Goal: Information Seeking & Learning: Learn about a topic

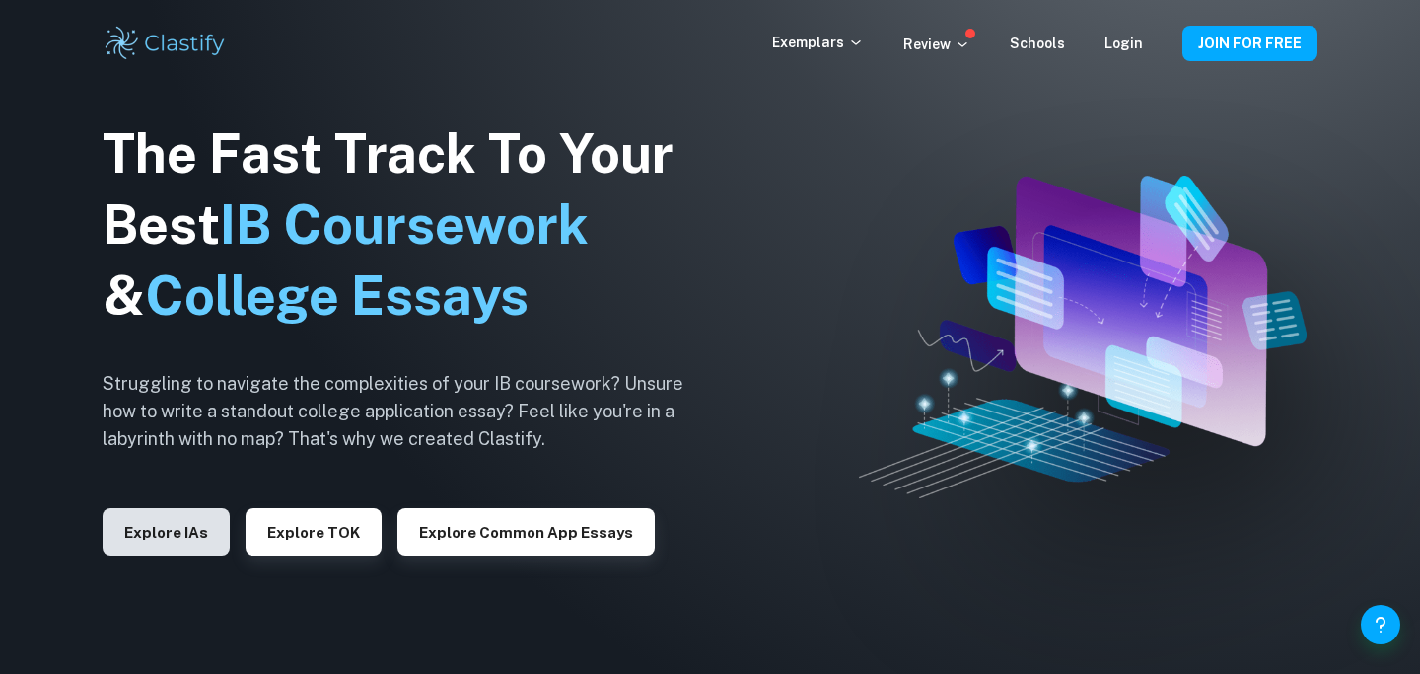
click at [145, 543] on button "Explore IAs" at bounding box center [166, 531] width 127 height 47
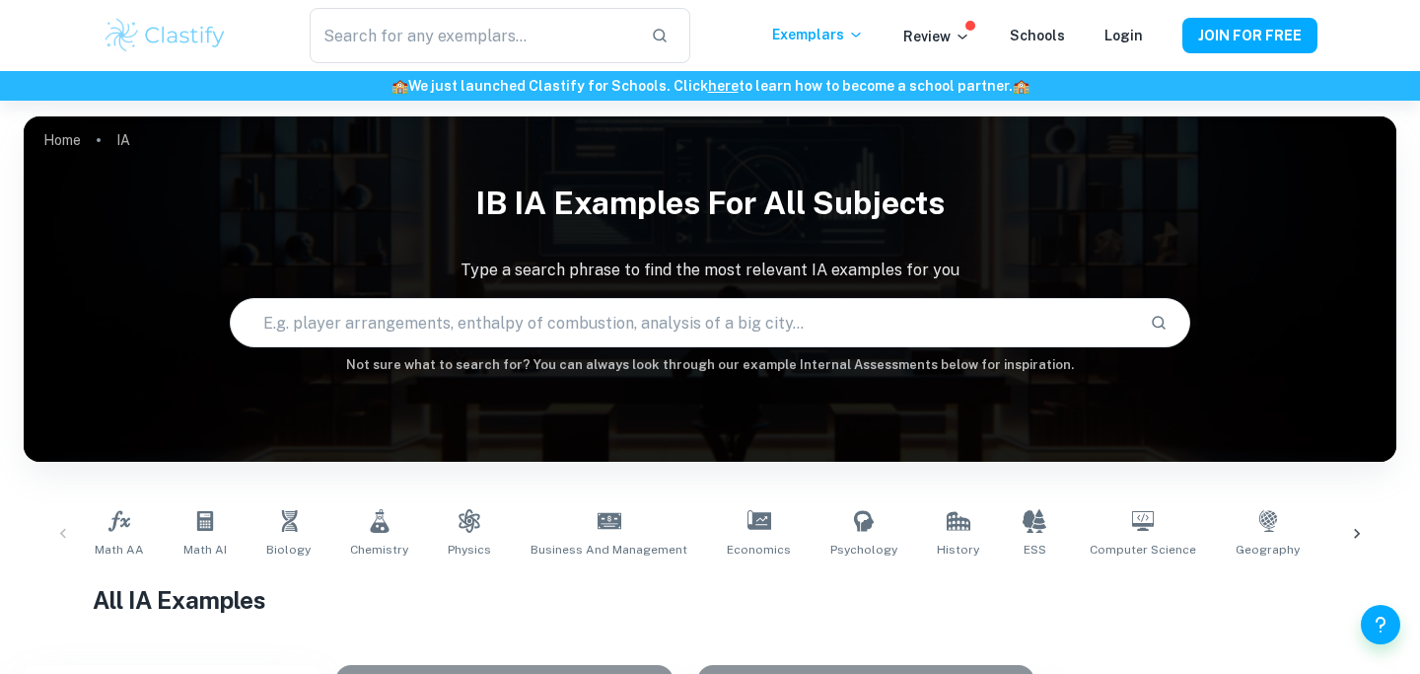
click at [358, 325] on input "text" at bounding box center [682, 322] width 903 height 55
type input "fermentation"
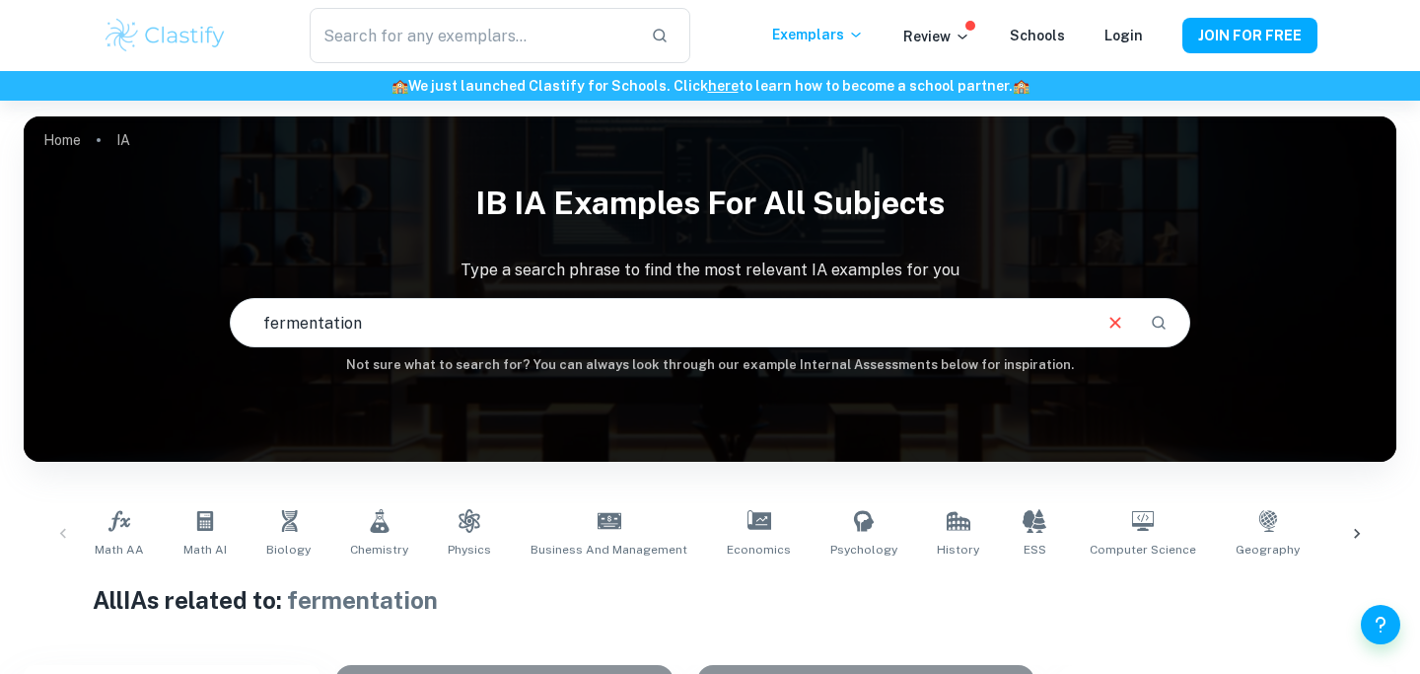
click at [539, 333] on input "fermentation" at bounding box center [660, 322] width 858 height 55
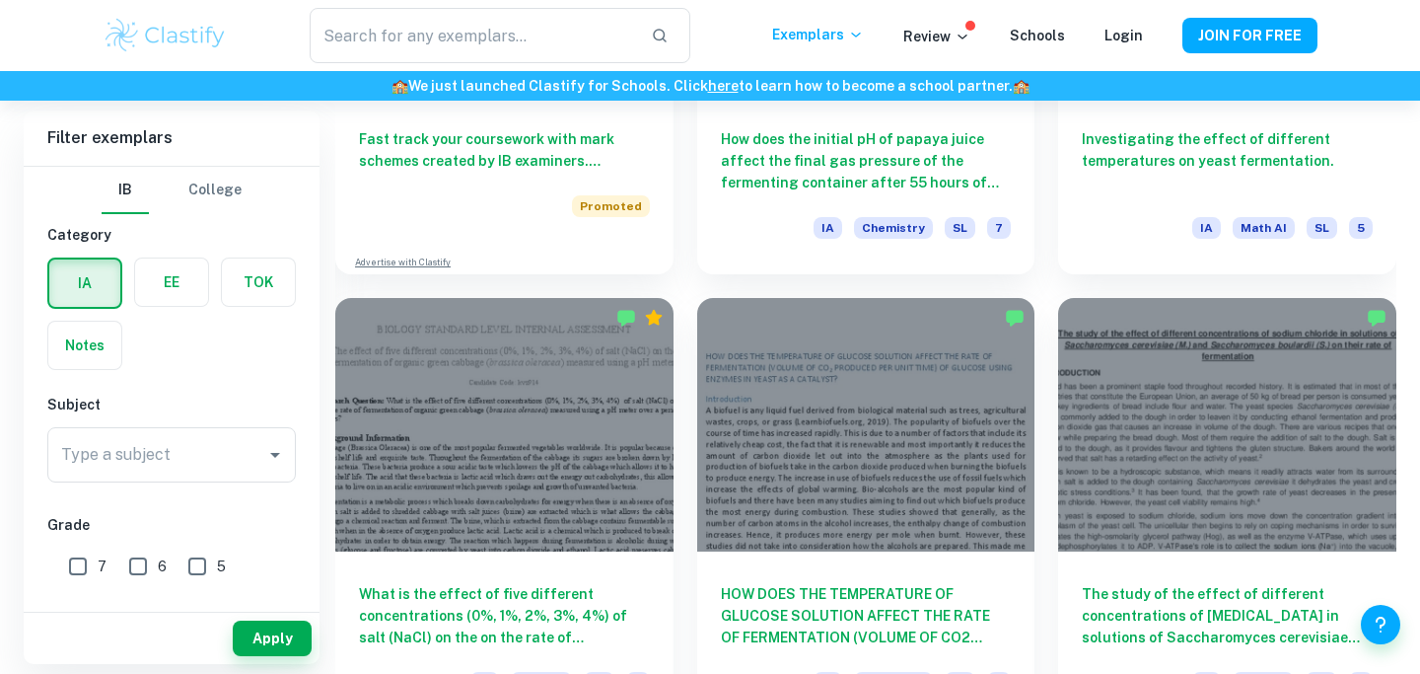
scroll to position [1706, 0]
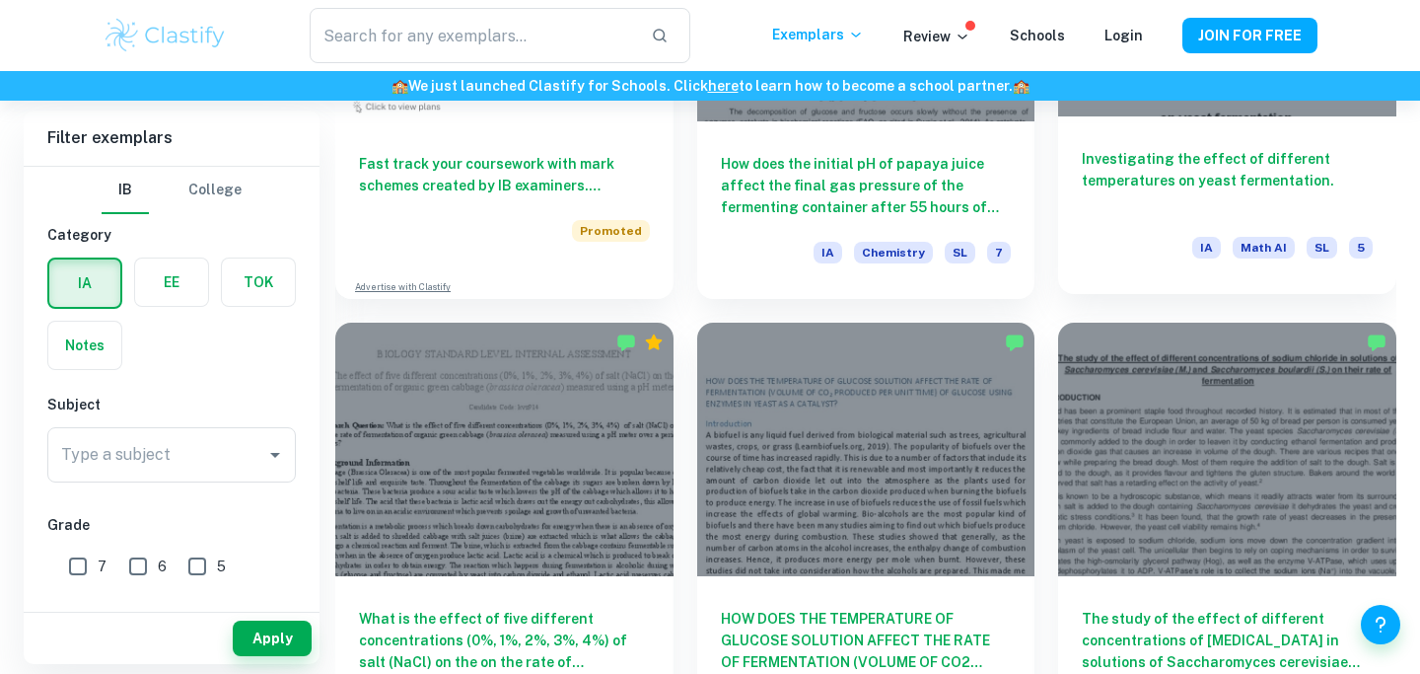
click at [1233, 149] on h6 "Investigating the effect of different temperatures on yeast fermentation." at bounding box center [1227, 180] width 291 height 65
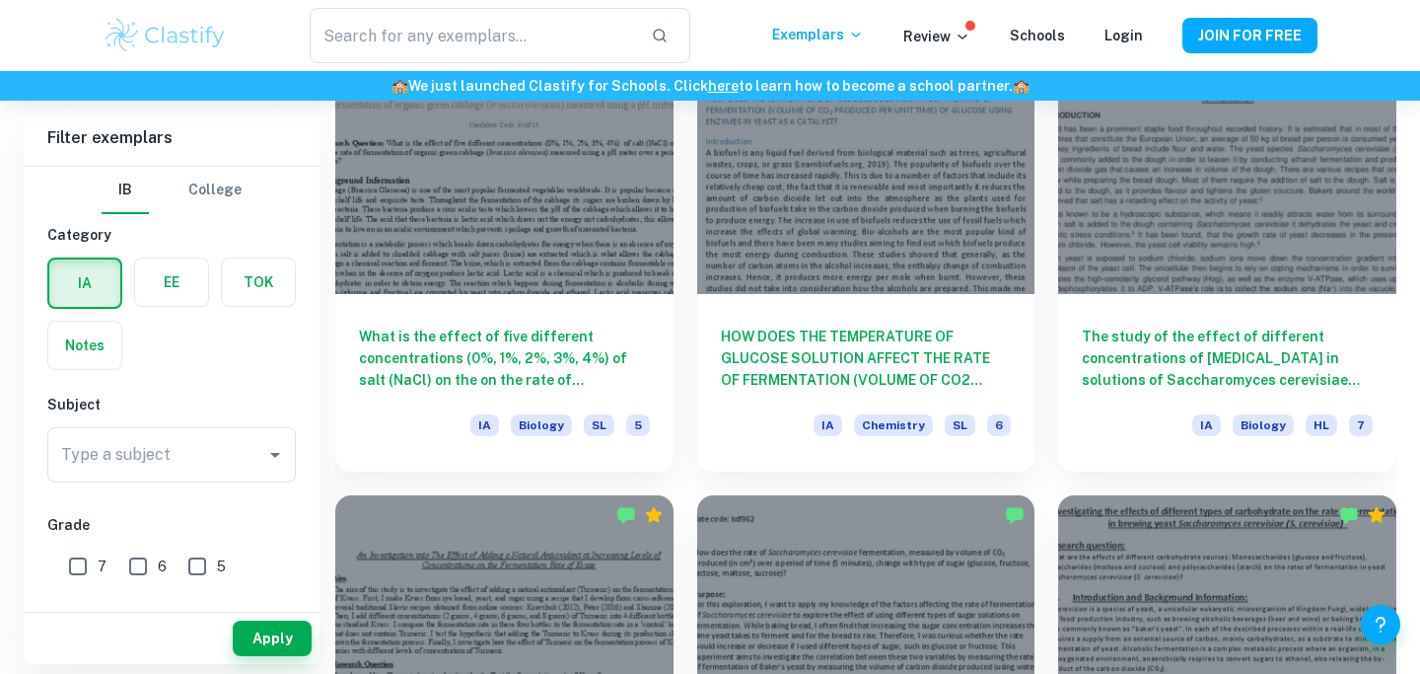
scroll to position [2001, 0]
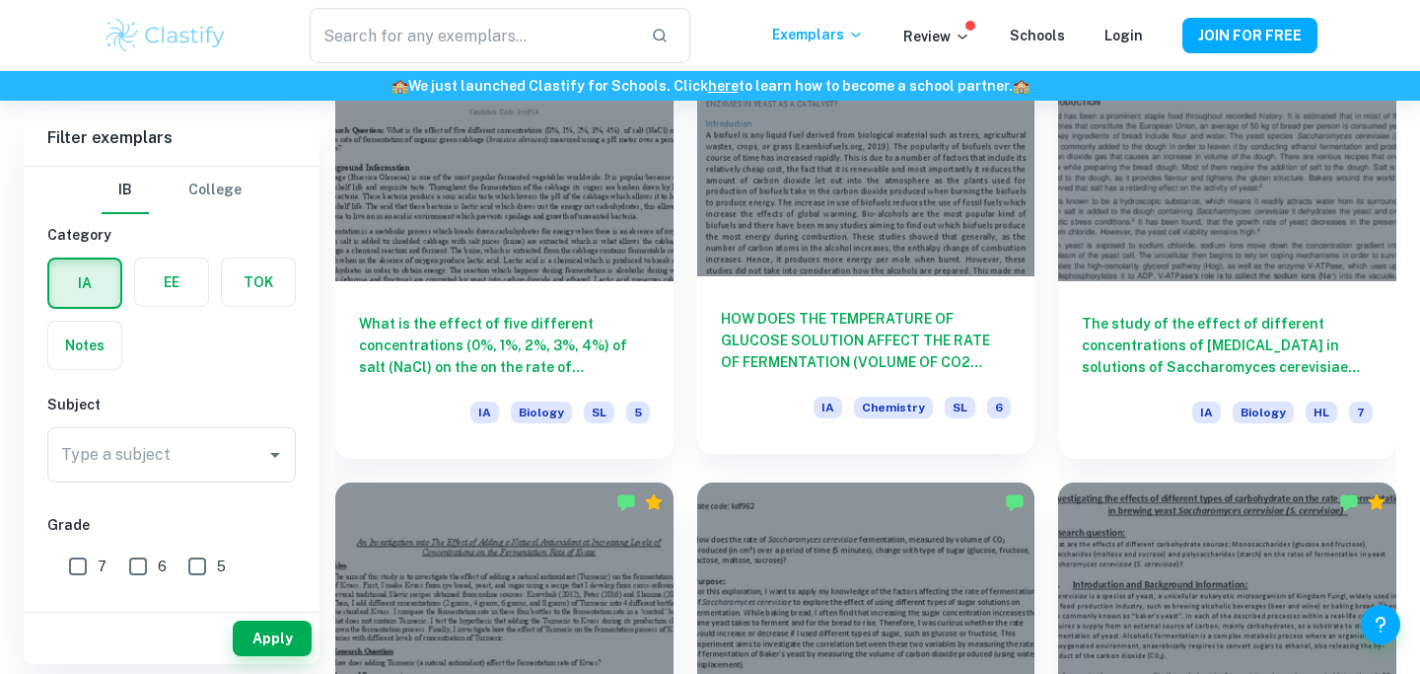
click at [815, 253] on div at bounding box center [866, 149] width 338 height 253
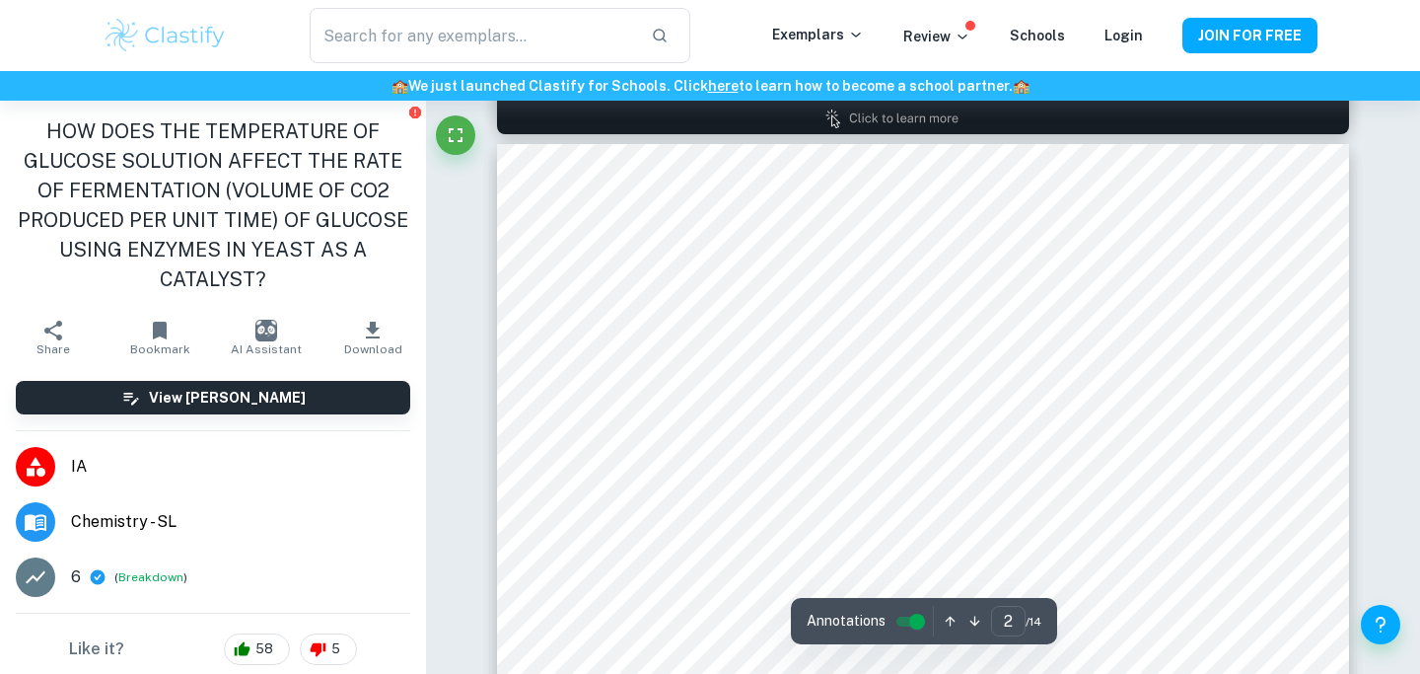
scroll to position [1325, 0]
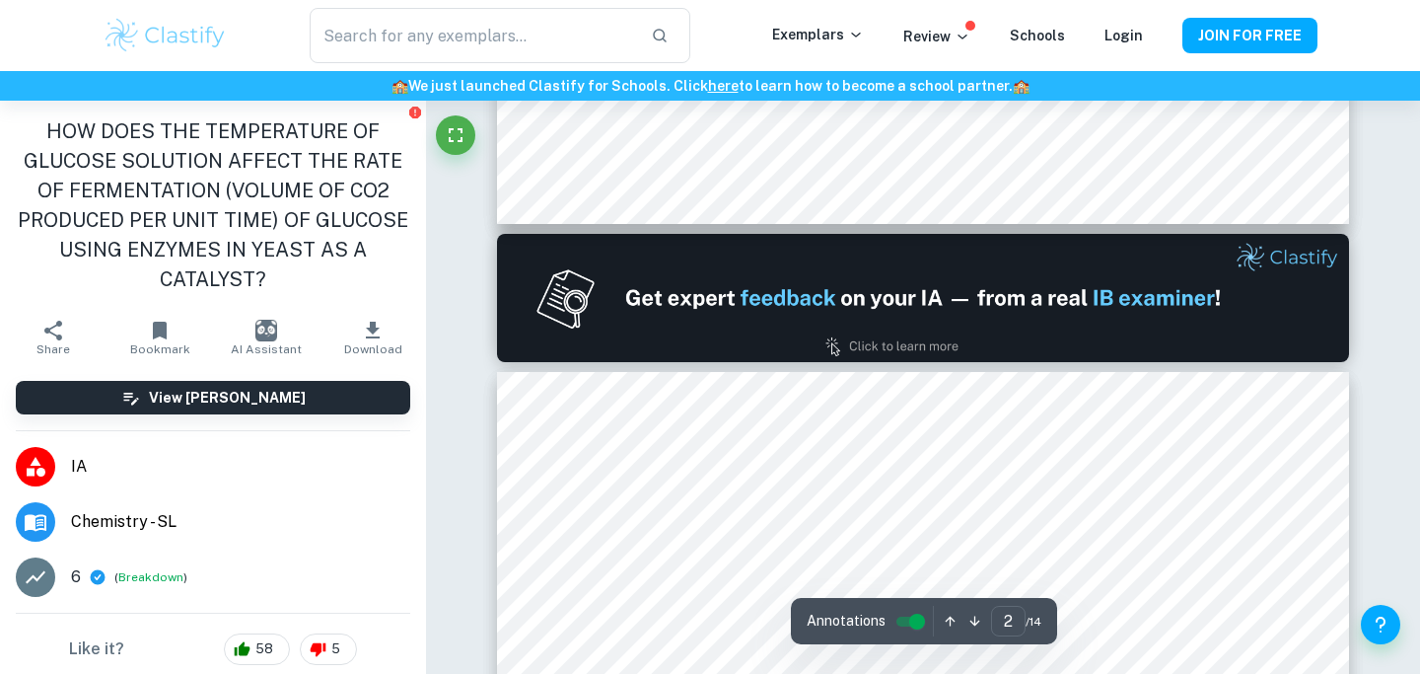
type input "1"
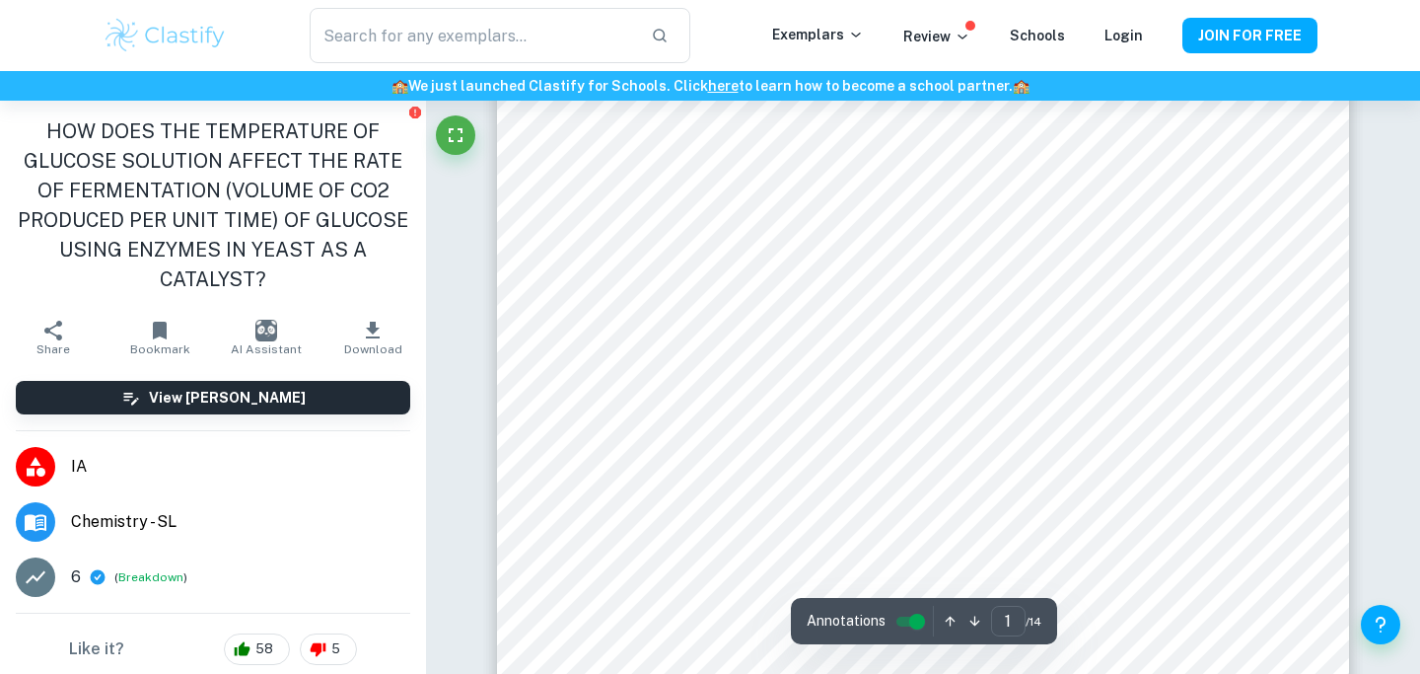
scroll to position [575, 0]
